Goal: Task Accomplishment & Management: Manage account settings

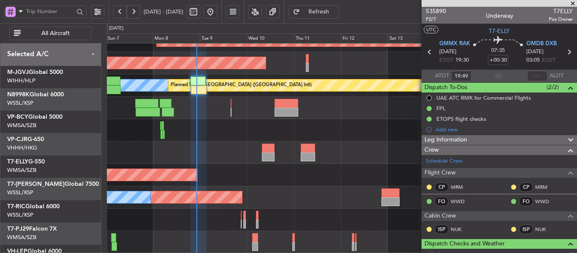
scroll to position [81, 0]
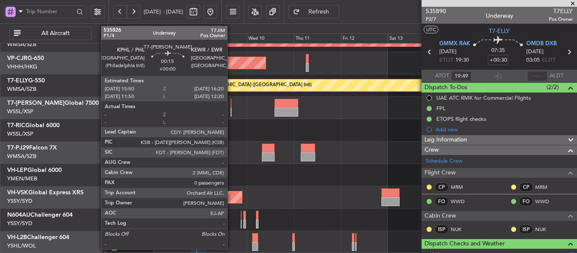
click at [231, 106] on div at bounding box center [231, 103] width 1 height 9
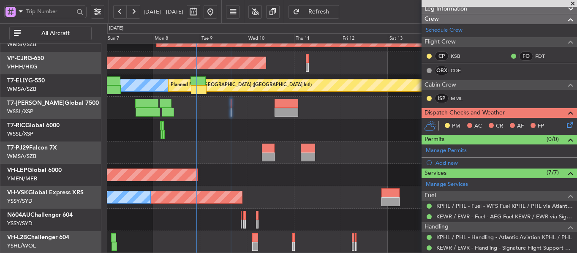
scroll to position [169, 0]
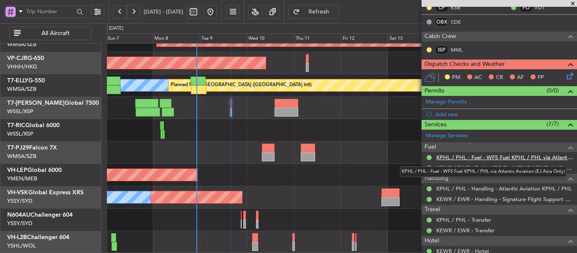
click at [449, 157] on link "KPHL / PHL - Fuel - WFS Fuel KPHL / PHL via Atlantic Aviation (EJ Asia Only)" at bounding box center [504, 157] width 136 height 7
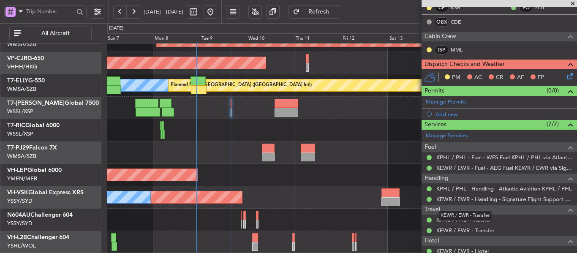
click at [455, 219] on mat-tooltip-component "KEWR / EWR - Transfer" at bounding box center [465, 215] width 64 height 22
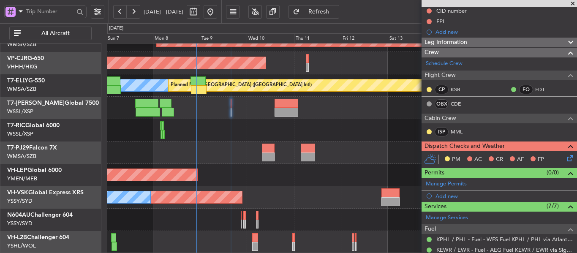
scroll to position [196, 0]
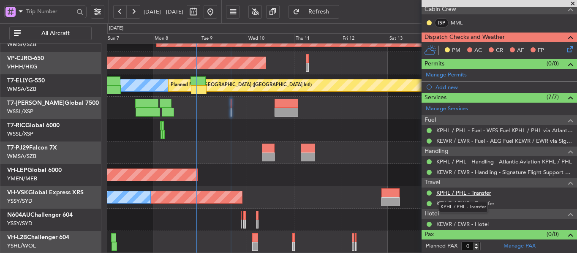
click at [478, 191] on link "KPHL / PHL - Transfer" at bounding box center [463, 192] width 55 height 7
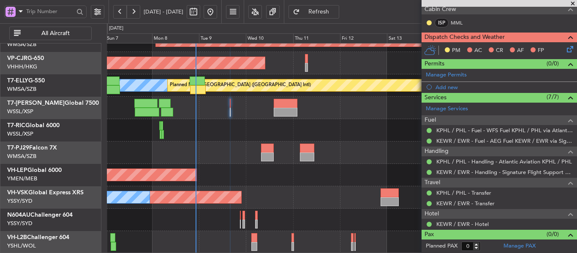
click at [269, 118] on div "Unplanned Maint [GEOGRAPHIC_DATA] (Sultan [PERSON_NAME] [PERSON_NAME] - Subang)…" at bounding box center [342, 107] width 470 height 291
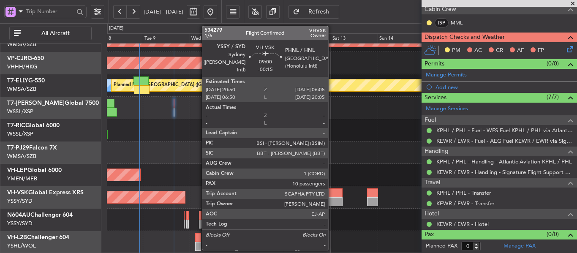
click at [332, 201] on div at bounding box center [333, 201] width 18 height 9
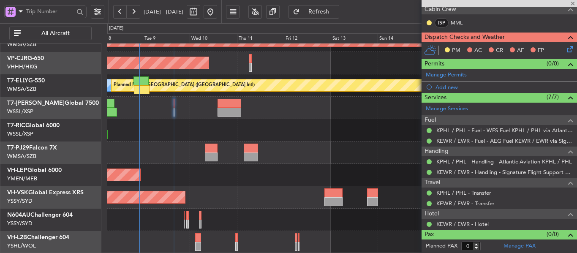
type input "-00:15"
type input "10"
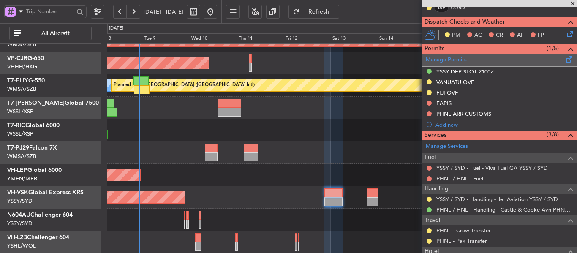
click at [454, 60] on link "Manage Permits" at bounding box center [446, 60] width 41 height 8
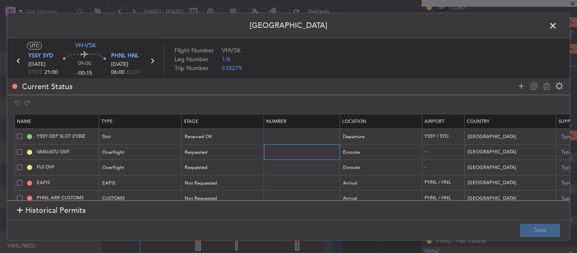
click at [291, 149] on input "text" at bounding box center [302, 151] width 73 height 7
paste input "OVF 018090925"
type input "OVF 018090925"
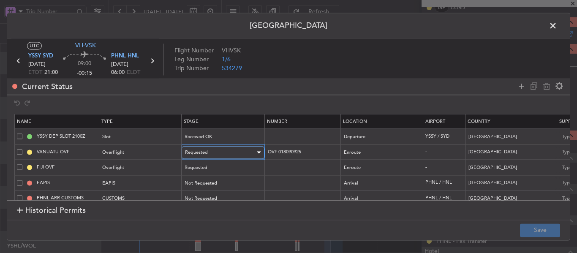
click at [232, 156] on div "Requested" at bounding box center [220, 152] width 70 height 13
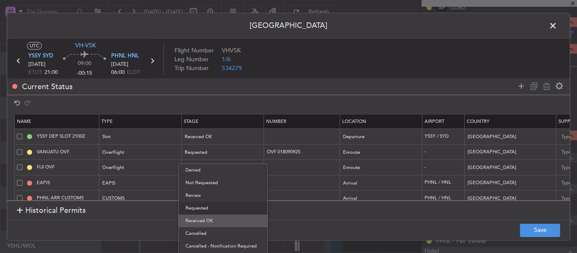
click at [217, 218] on span "Received OK" at bounding box center [222, 221] width 75 height 13
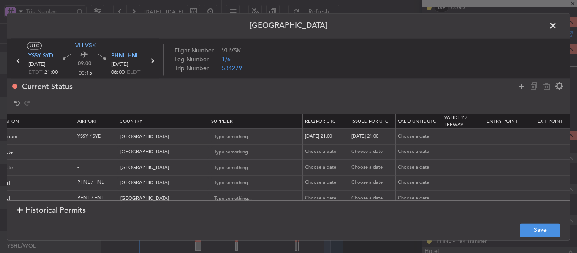
scroll to position [0, 365]
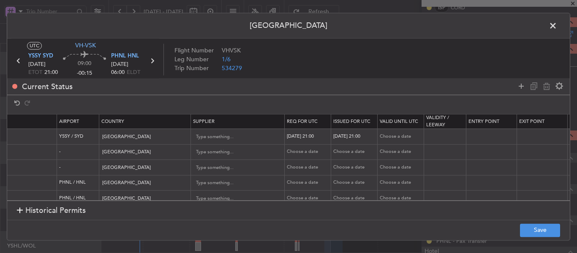
click at [298, 151] on div "Choose a date" at bounding box center [309, 152] width 44 height 7
select select "9"
select select "2025"
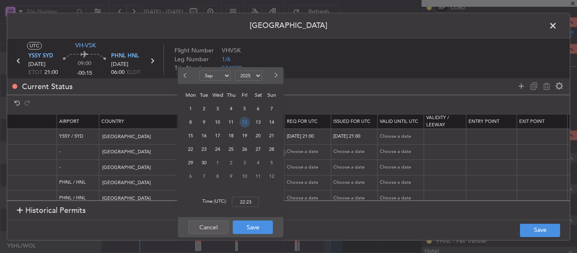
click at [245, 125] on span "12" at bounding box center [244, 122] width 11 height 11
click at [244, 202] on input "00:00" at bounding box center [245, 202] width 27 height 10
type input "21:00"
click at [257, 229] on button "Save" at bounding box center [253, 227] width 40 height 14
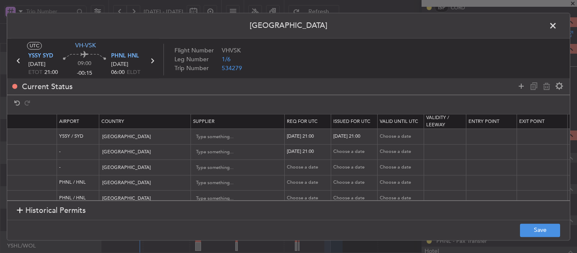
click at [348, 151] on div "Choose a date" at bounding box center [355, 152] width 44 height 7
select select "9"
select select "2025"
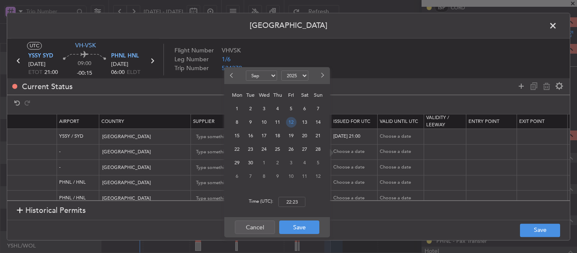
click at [289, 123] on span "12" at bounding box center [291, 122] width 11 height 11
click at [292, 202] on input "00:00" at bounding box center [291, 202] width 27 height 10
type input "21:00"
click at [296, 228] on button "Save" at bounding box center [299, 227] width 40 height 14
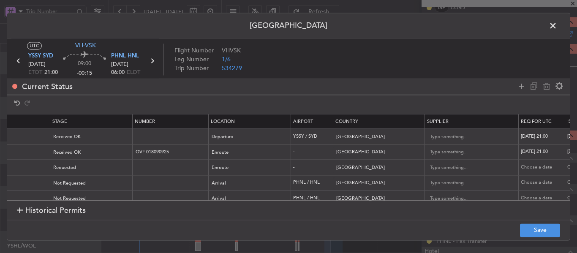
scroll to position [0, 0]
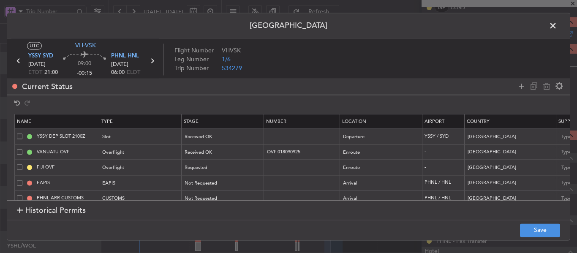
click at [539, 237] on footer "Save" at bounding box center [288, 230] width 562 height 20
click at [534, 231] on button "Save" at bounding box center [540, 230] width 40 height 14
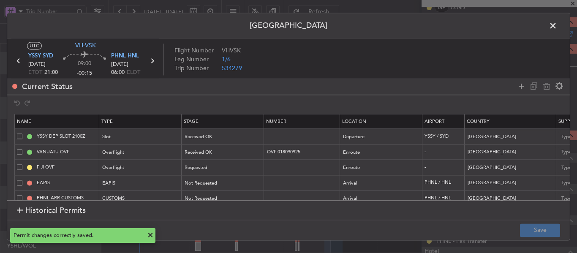
click at [557, 28] on span at bounding box center [557, 27] width 0 height 17
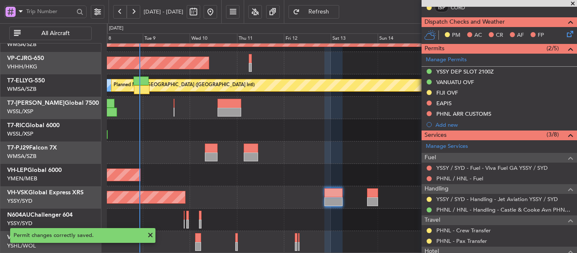
click at [571, 2] on span at bounding box center [572, 4] width 8 height 8
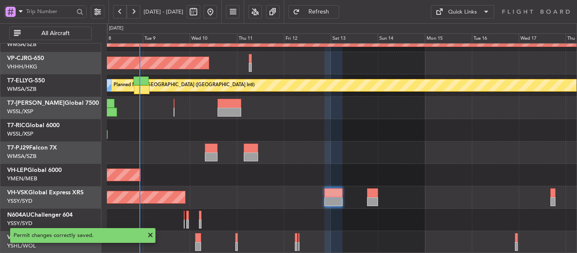
type input "0"
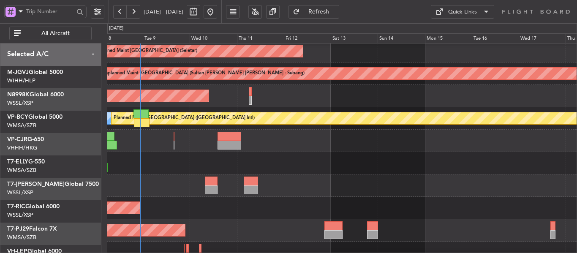
click at [331, 152] on div at bounding box center [342, 141] width 470 height 22
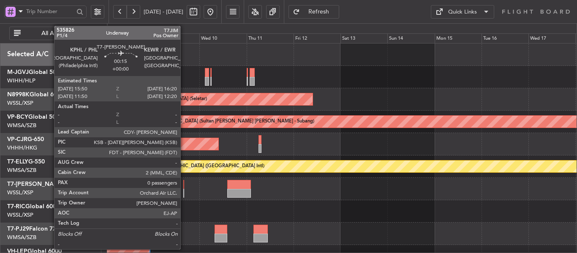
click at [184, 191] on div at bounding box center [183, 193] width 1 height 9
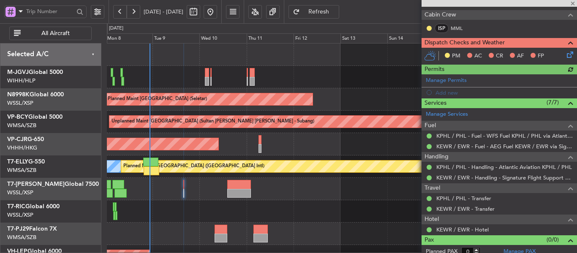
scroll to position [196, 0]
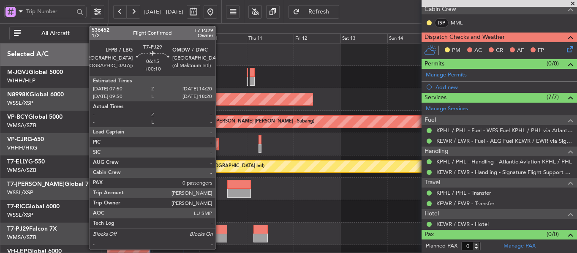
click at [219, 233] on div at bounding box center [221, 229] width 13 height 9
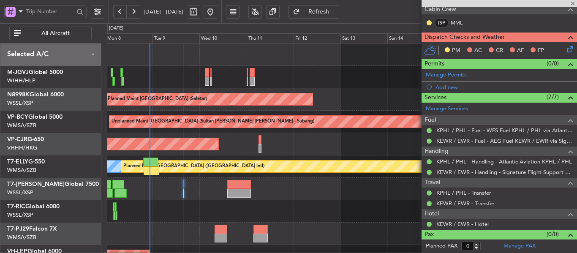
type input "+00:10"
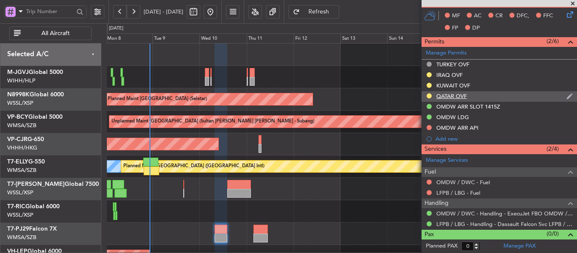
scroll to position [124, 0]
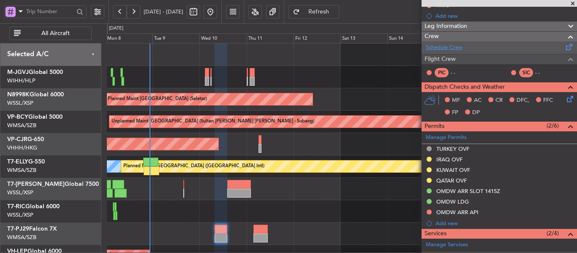
click at [445, 49] on link "Schedule Crew" at bounding box center [444, 47] width 37 height 8
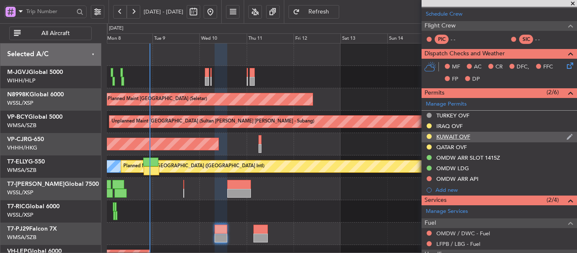
scroll to position [166, 0]
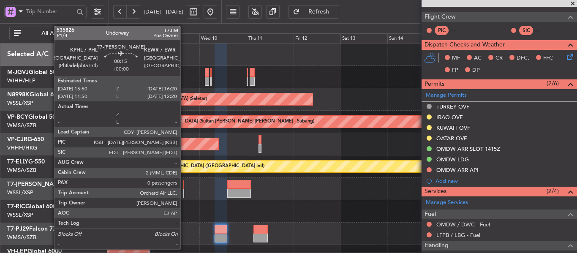
click at [184, 189] on div at bounding box center [183, 193] width 1 height 9
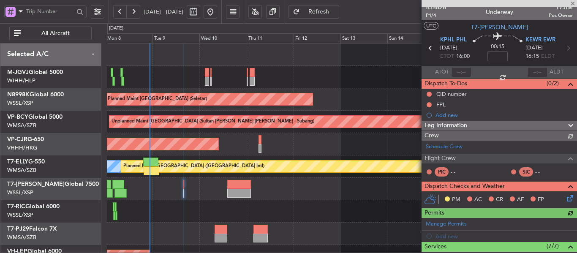
scroll to position [0, 0]
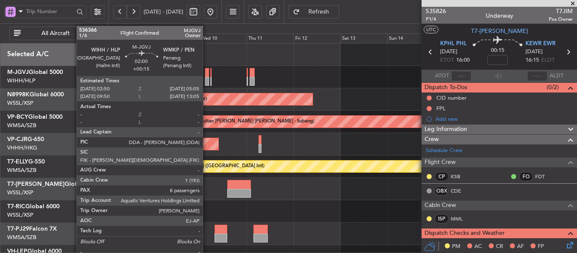
click at [206, 80] on div at bounding box center [207, 81] width 5 height 9
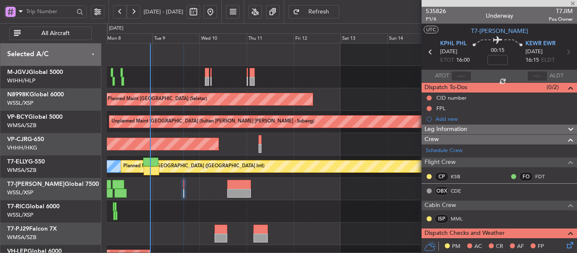
type input "+00:15"
type input "8"
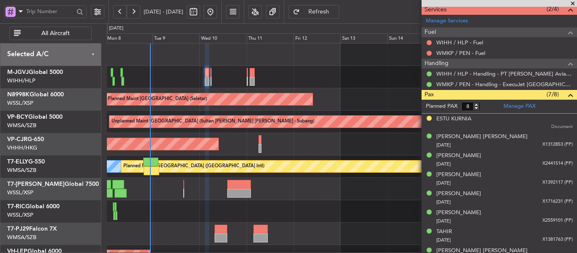
scroll to position [288, 0]
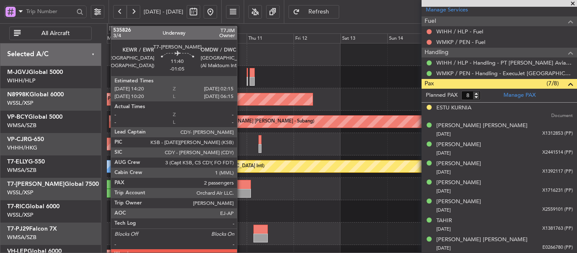
click at [241, 191] on div at bounding box center [239, 193] width 24 height 9
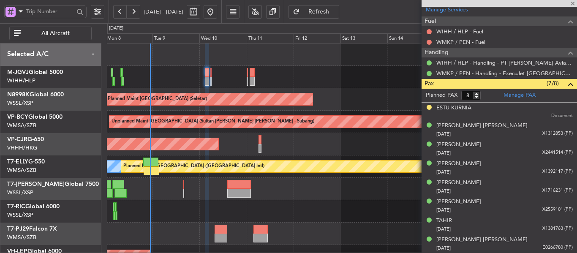
type input "-01:05"
type input "2"
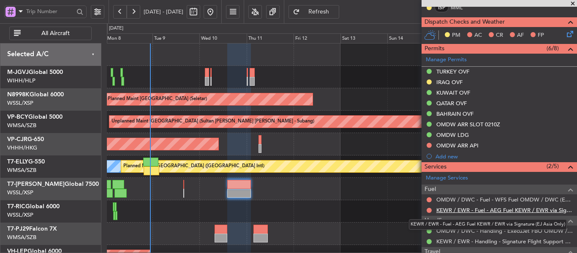
scroll to position [253, 0]
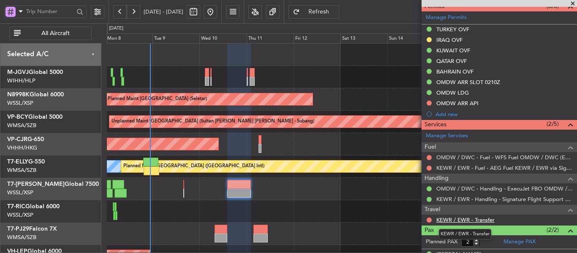
click at [461, 221] on link "KEWR / EWR - Transfer" at bounding box center [465, 219] width 58 height 7
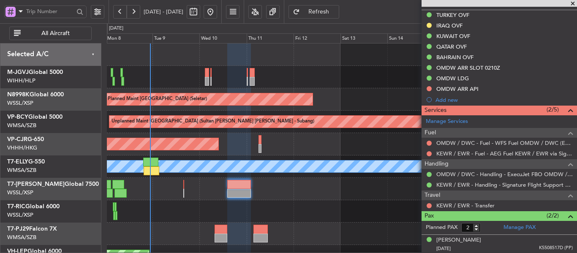
scroll to position [287, 0]
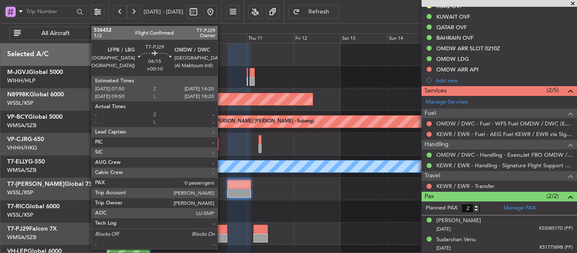
click at [221, 236] on div at bounding box center [221, 238] width 13 height 9
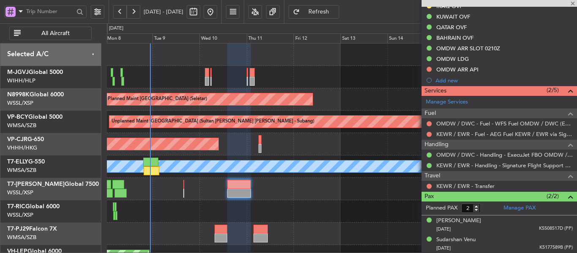
type input "+00:10"
type input "0"
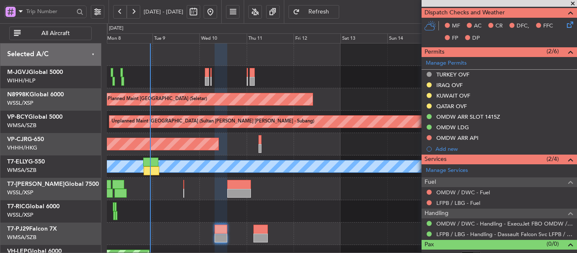
scroll to position [209, 0]
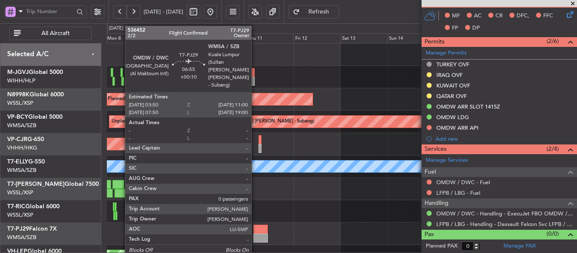
click at [255, 232] on div at bounding box center [260, 229] width 14 height 9
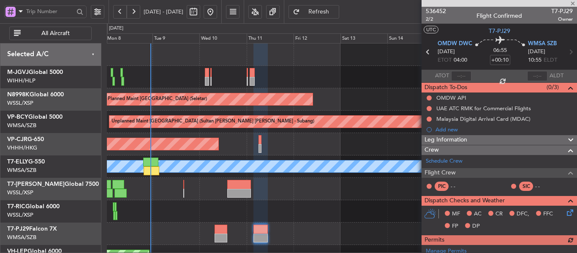
scroll to position [81, 0]
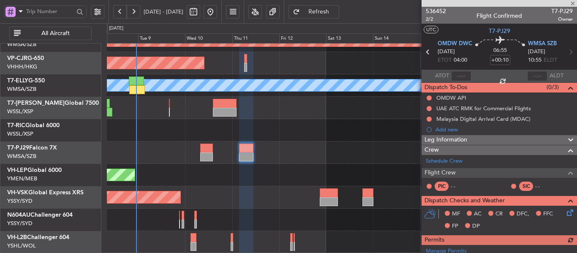
click at [288, 122] on div at bounding box center [342, 130] width 470 height 22
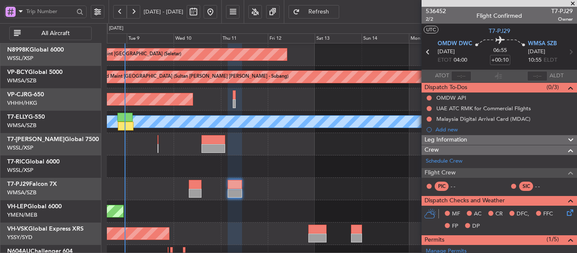
click at [280, 193] on div at bounding box center [342, 189] width 470 height 22
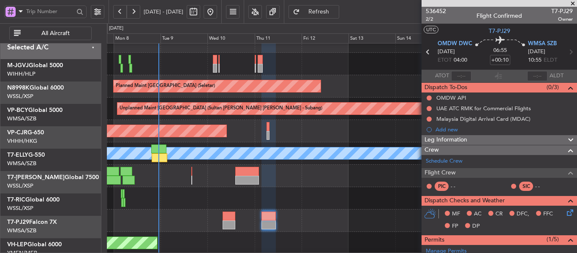
scroll to position [4, 0]
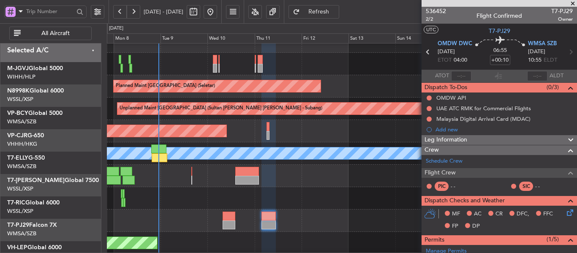
click at [307, 187] on div at bounding box center [342, 176] width 470 height 22
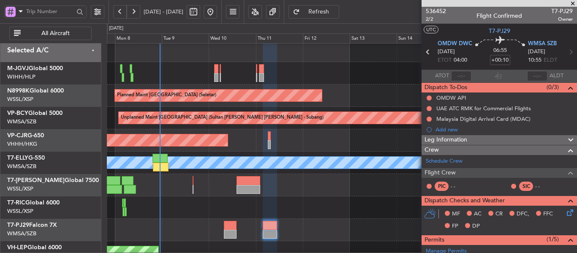
scroll to position [0, 0]
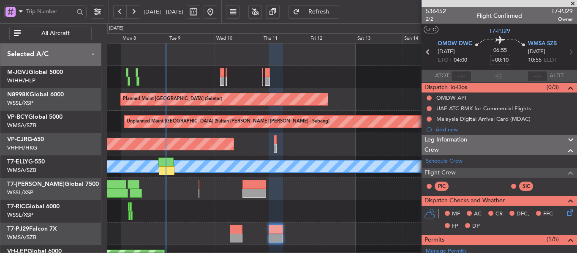
click at [301, 182] on div "Planned Maint [GEOGRAPHIC_DATA] (Seletar) Planned Maint [GEOGRAPHIC_DATA] (Sele…" at bounding box center [342, 188] width 470 height 291
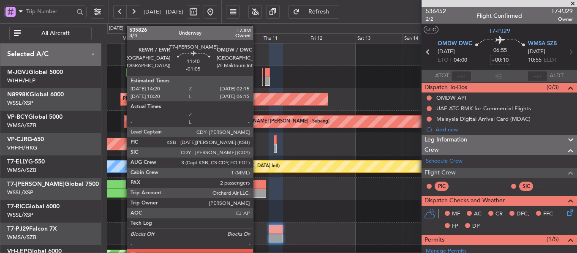
click at [257, 187] on div at bounding box center [254, 184] width 24 height 9
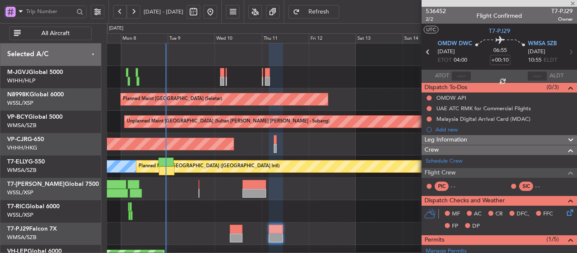
type input "-01:05"
type input "2"
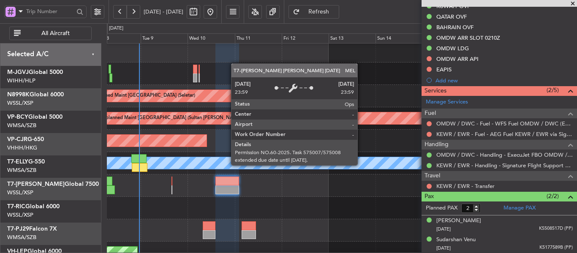
scroll to position [3, 0]
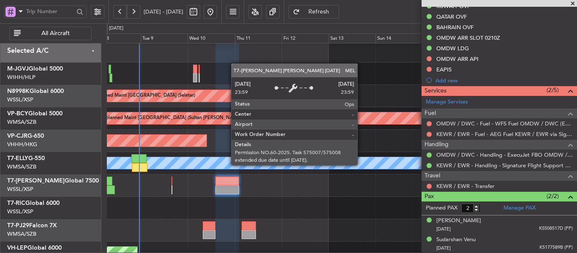
click at [334, 161] on div "MEL" at bounding box center [342, 163] width 1408 height 12
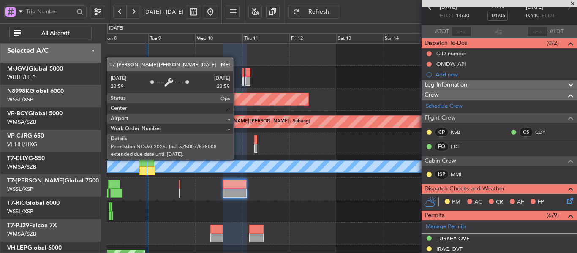
scroll to position [0, 0]
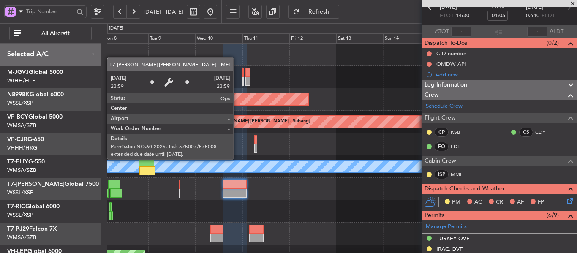
click at [304, 170] on div "MEL" at bounding box center [342, 166] width 1408 height 12
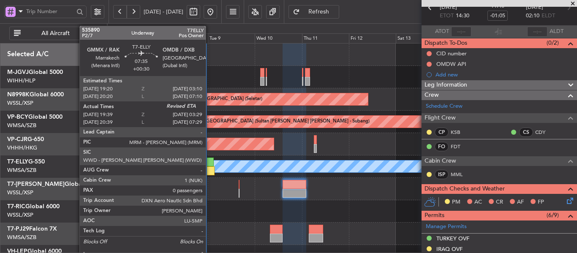
click at [209, 168] on div at bounding box center [207, 170] width 16 height 9
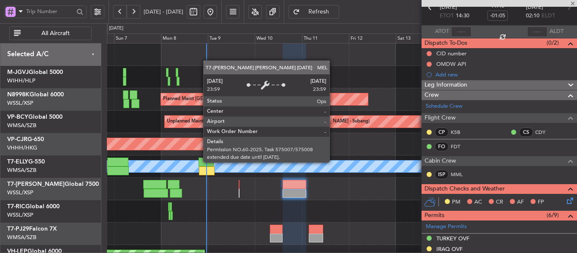
type input "+00:30"
type input "19:49"
type input "0"
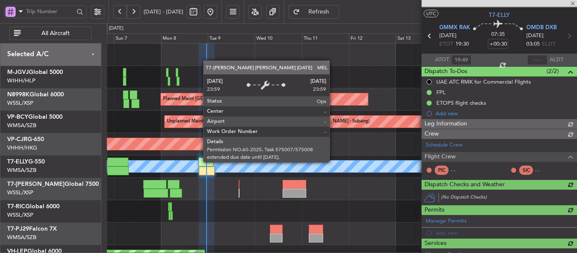
scroll to position [44, 0]
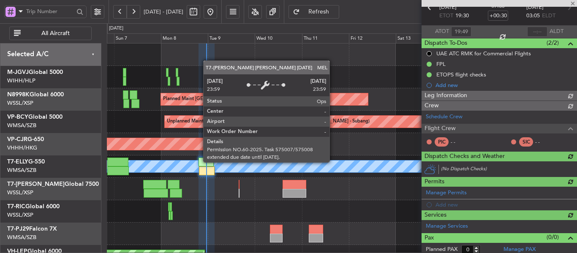
type input "[PERSON_NAME] (LEU)"
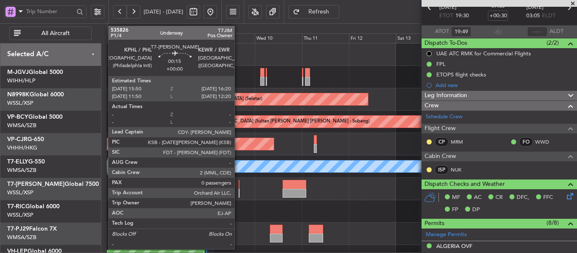
click at [239, 187] on div at bounding box center [239, 184] width 1 height 9
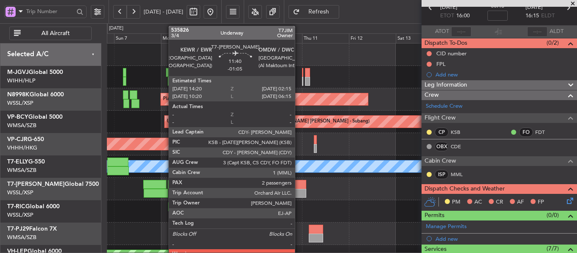
click at [299, 186] on div at bounding box center [295, 184] width 24 height 9
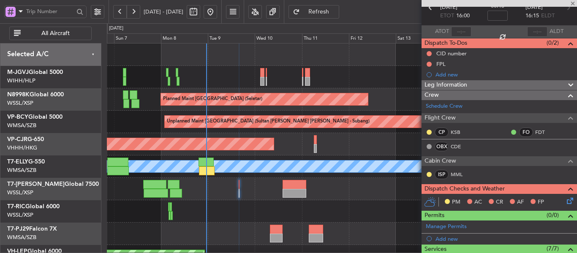
type input "-01:05"
type input "2"
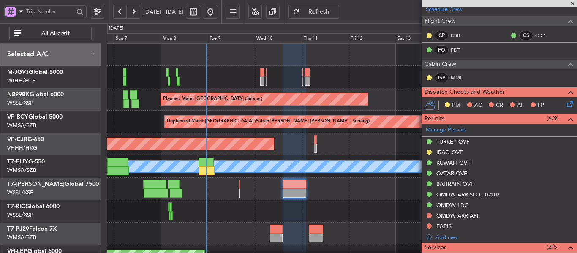
scroll to position [129, 0]
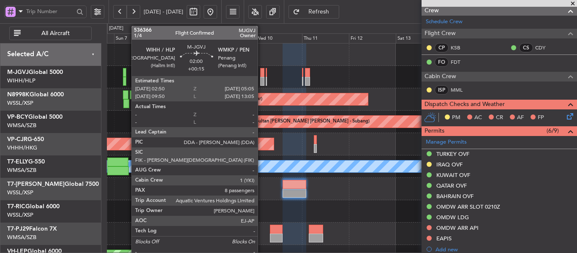
click at [261, 79] on div at bounding box center [262, 81] width 5 height 9
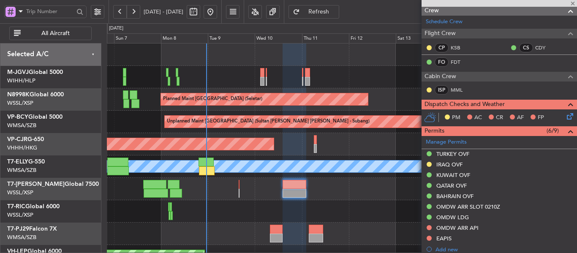
type input "+00:15"
type input "8"
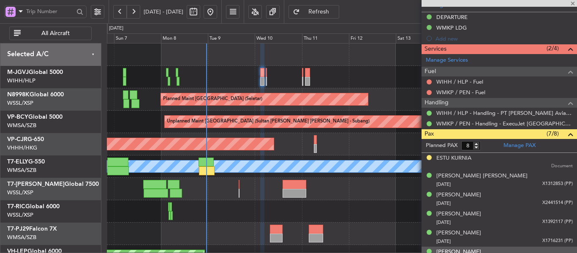
scroll to position [288, 0]
